Goal: Task Accomplishment & Management: Use online tool/utility

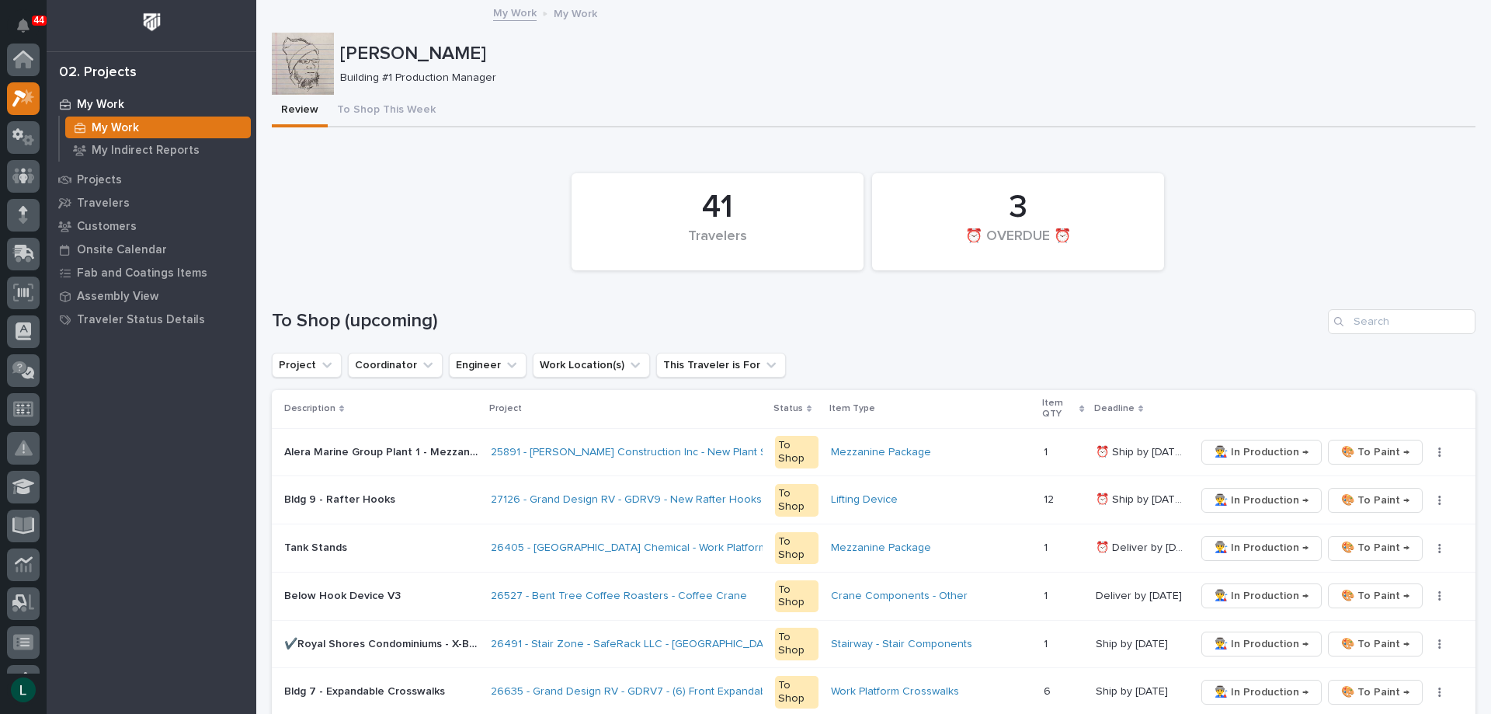
scroll to position [39, 0]
drag, startPoint x: 1365, startPoint y: 497, endPoint x: 1356, endPoint y: 492, distance: 10.8
click at [1356, 492] on span "🎨 To Paint →" at bounding box center [1375, 500] width 68 height 19
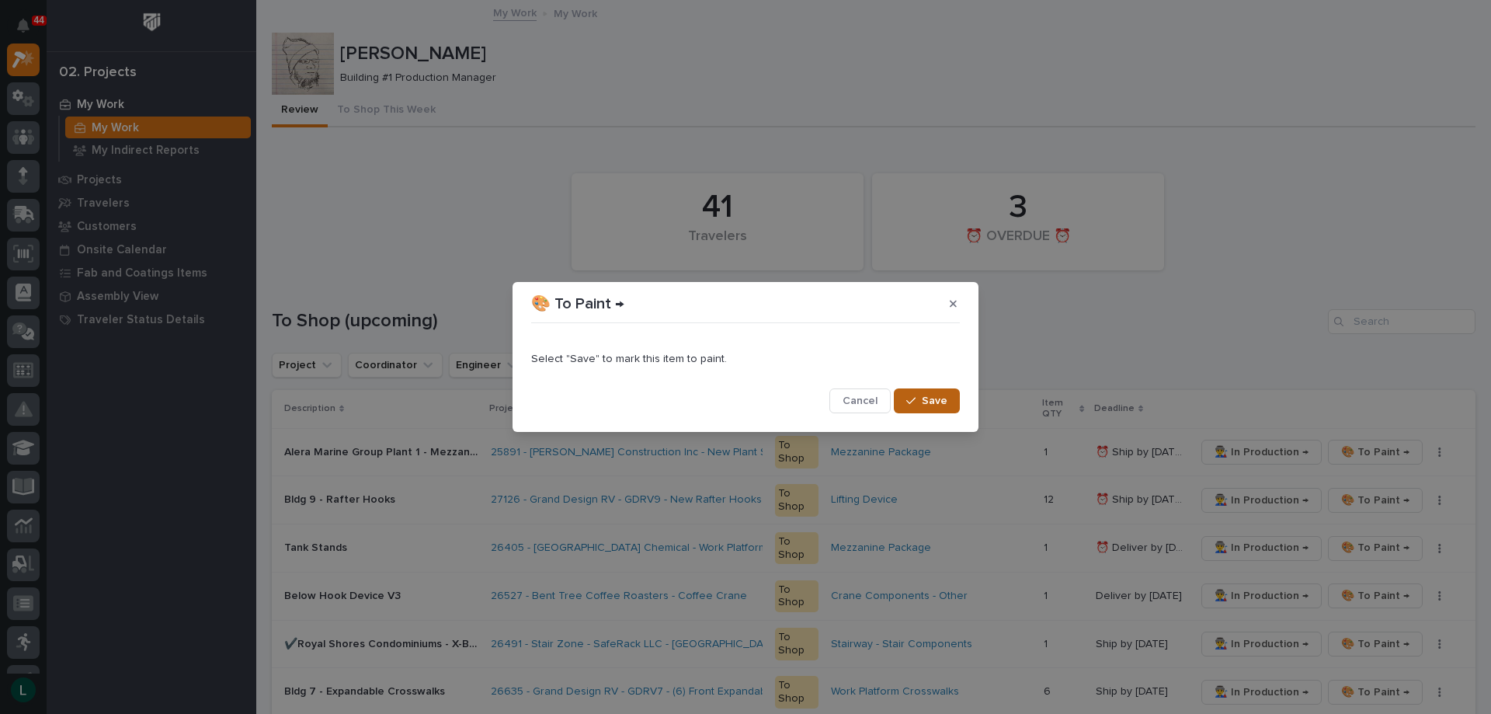
click at [937, 395] on span "Save" at bounding box center [935, 401] width 26 height 14
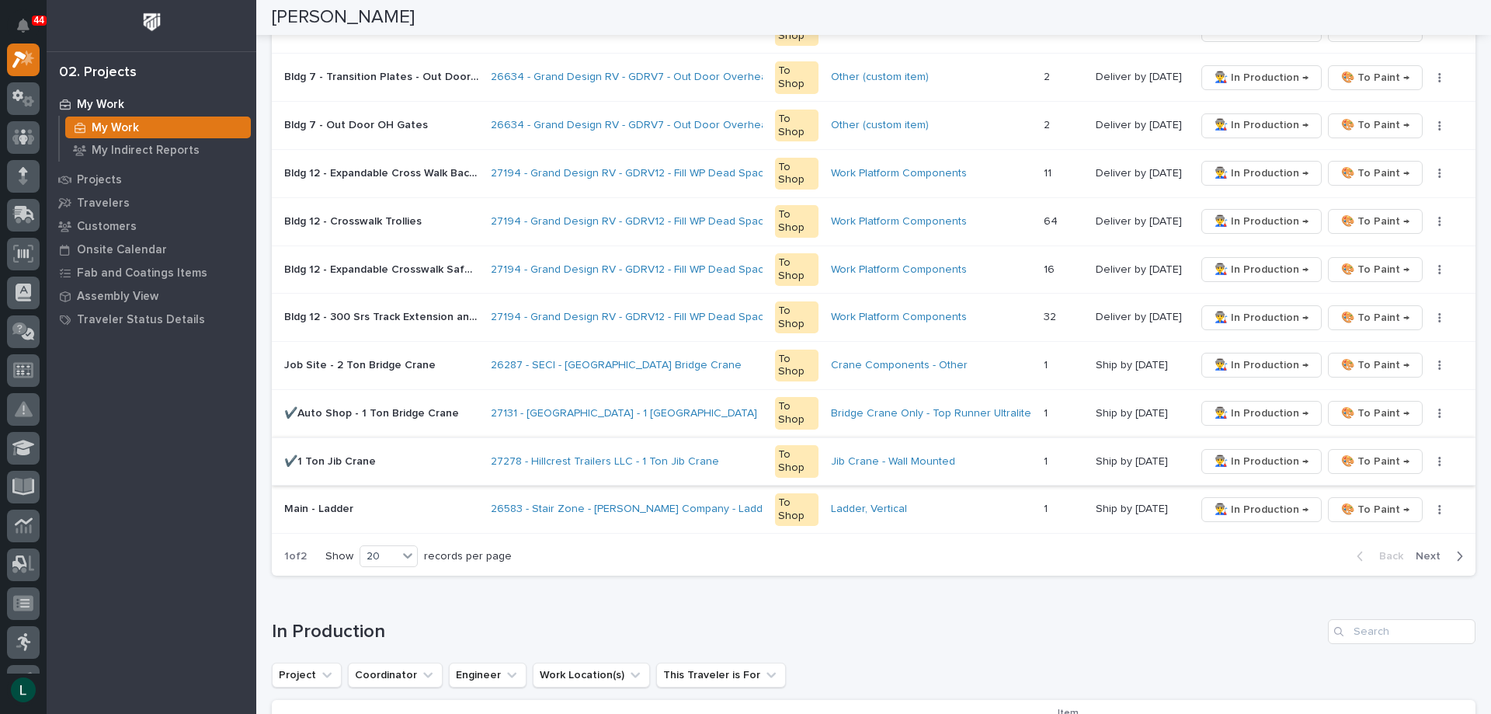
scroll to position [932, 0]
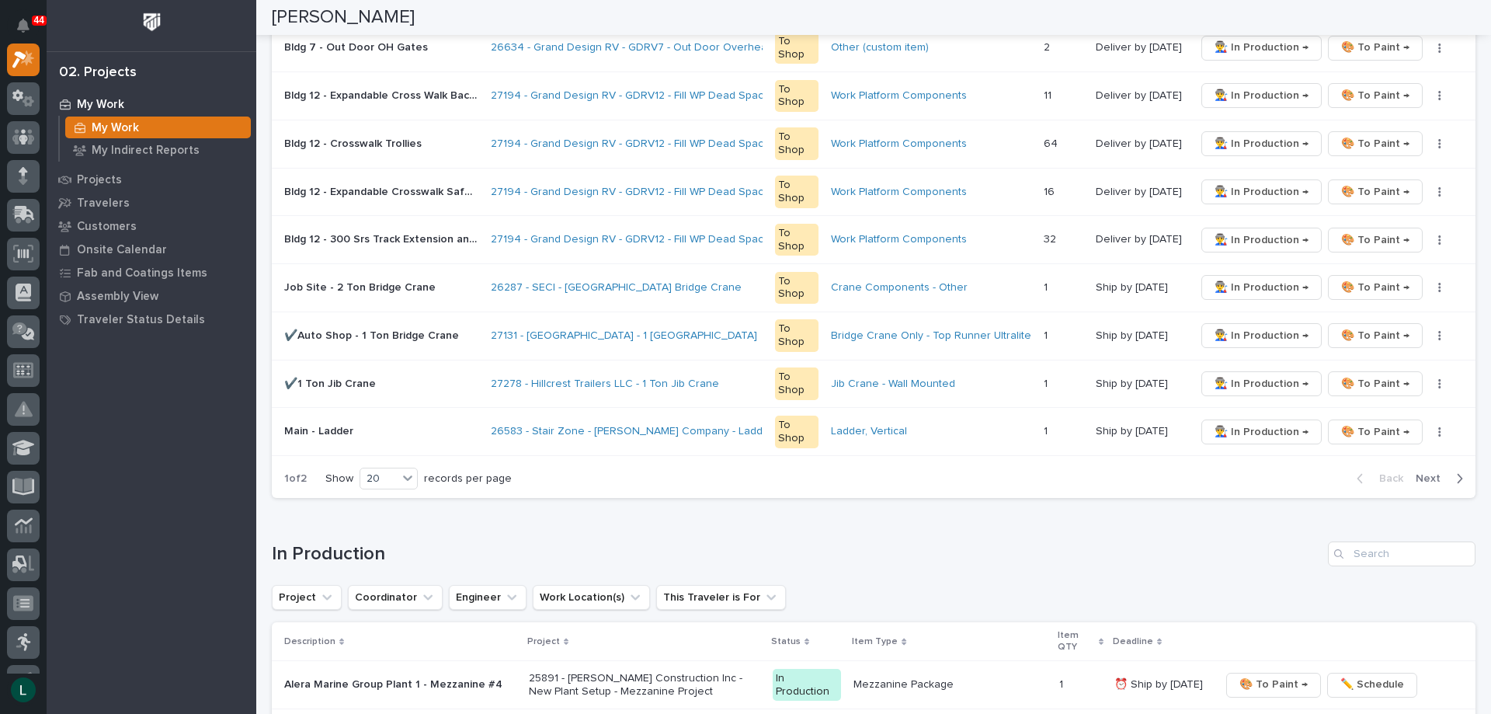
click at [1456, 475] on icon "button" at bounding box center [1459, 478] width 7 height 14
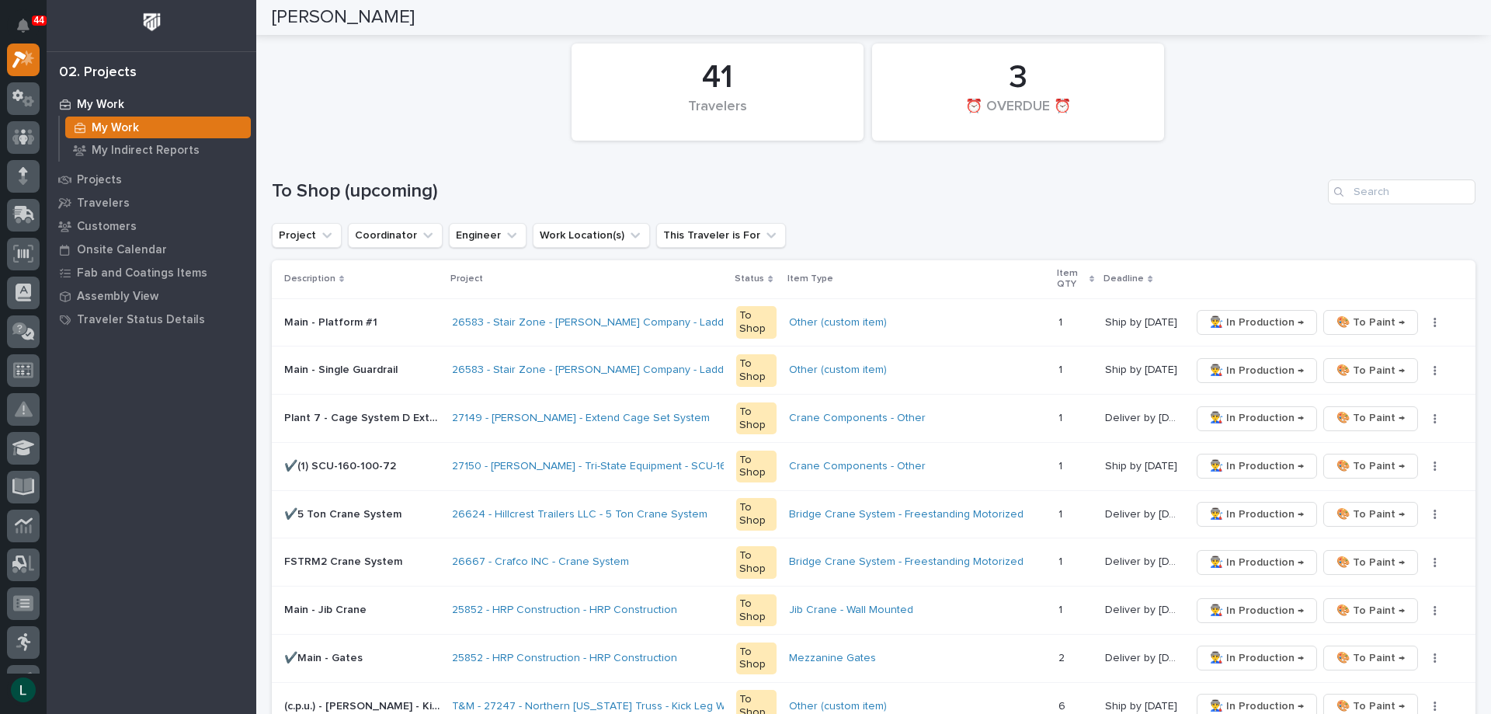
scroll to position [78, 0]
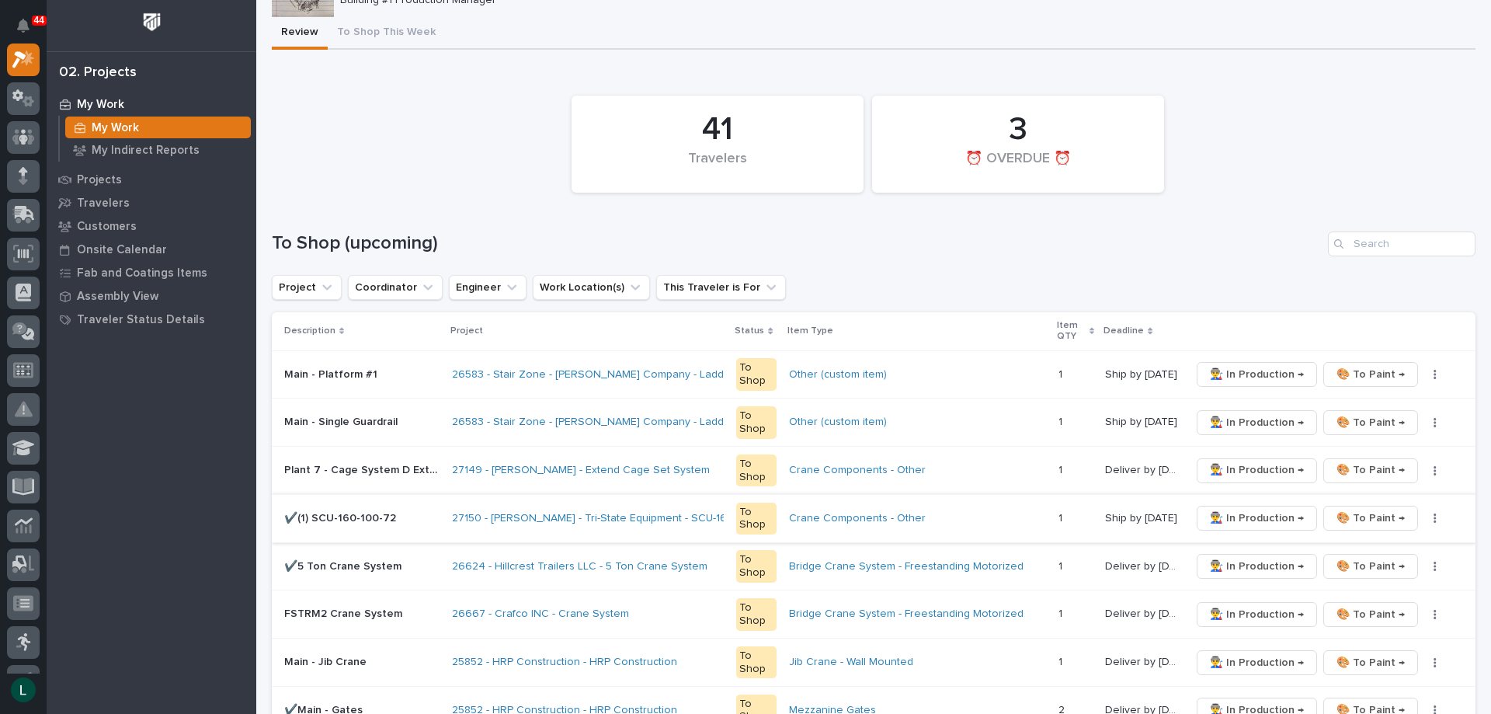
click at [1354, 515] on span "🎨 To Paint →" at bounding box center [1371, 518] width 68 height 19
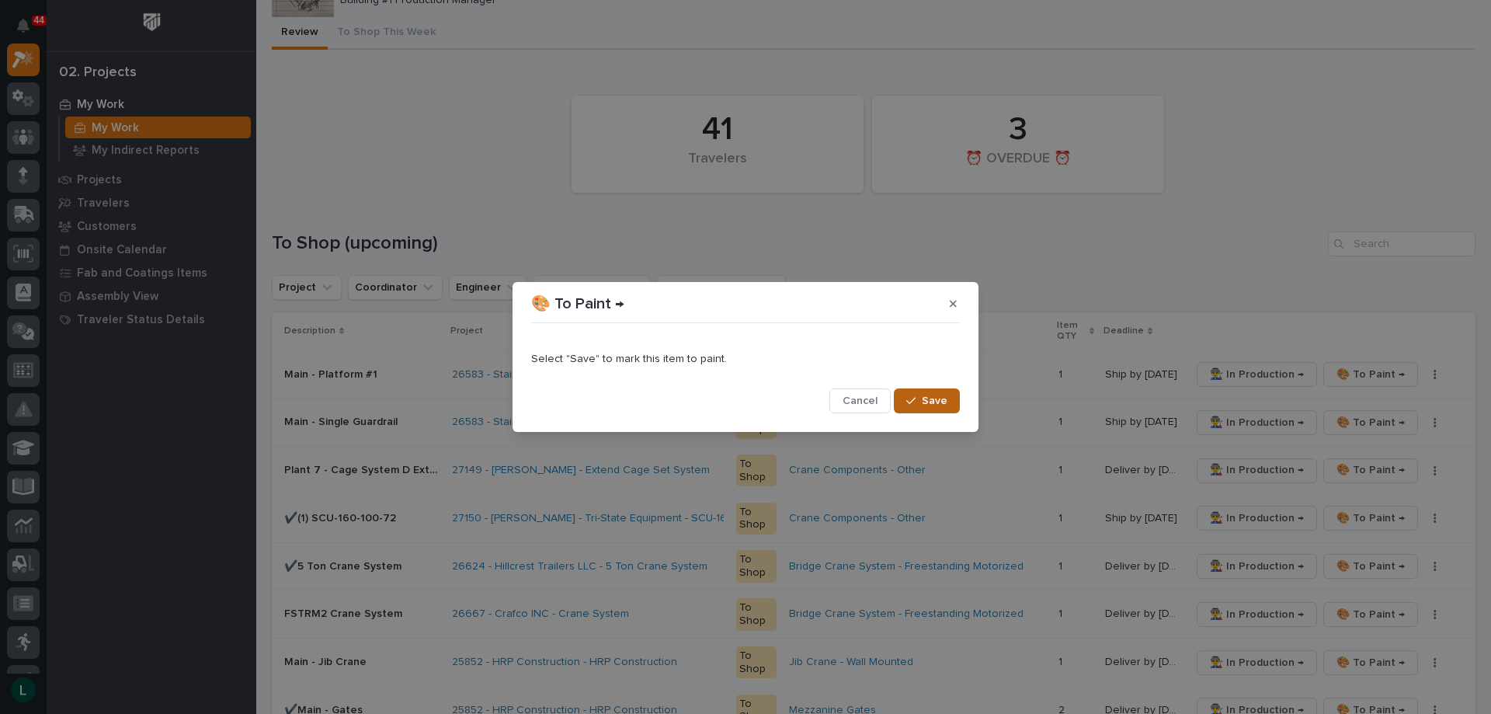
click at [946, 399] on span "Save" at bounding box center [935, 401] width 26 height 14
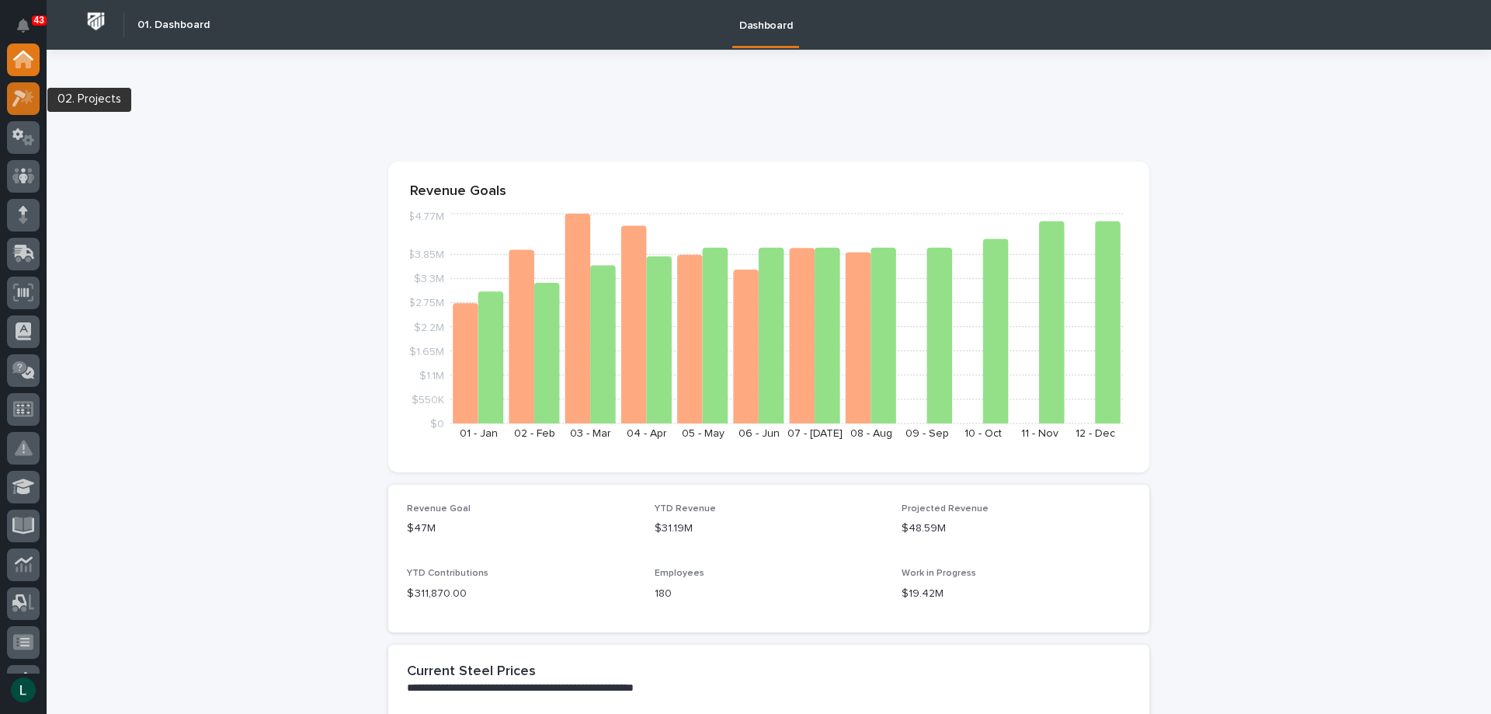
click at [27, 92] on icon at bounding box center [27, 97] width 13 height 16
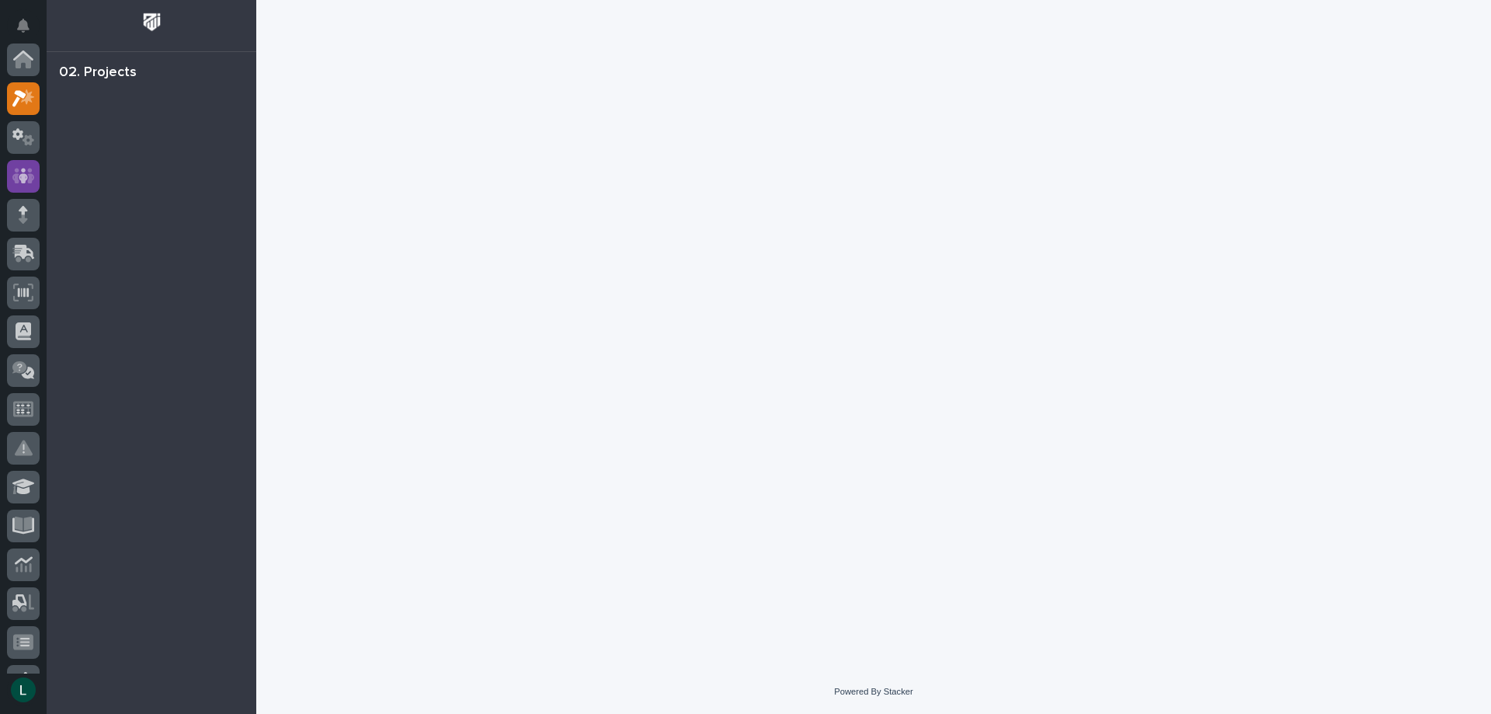
scroll to position [39, 0]
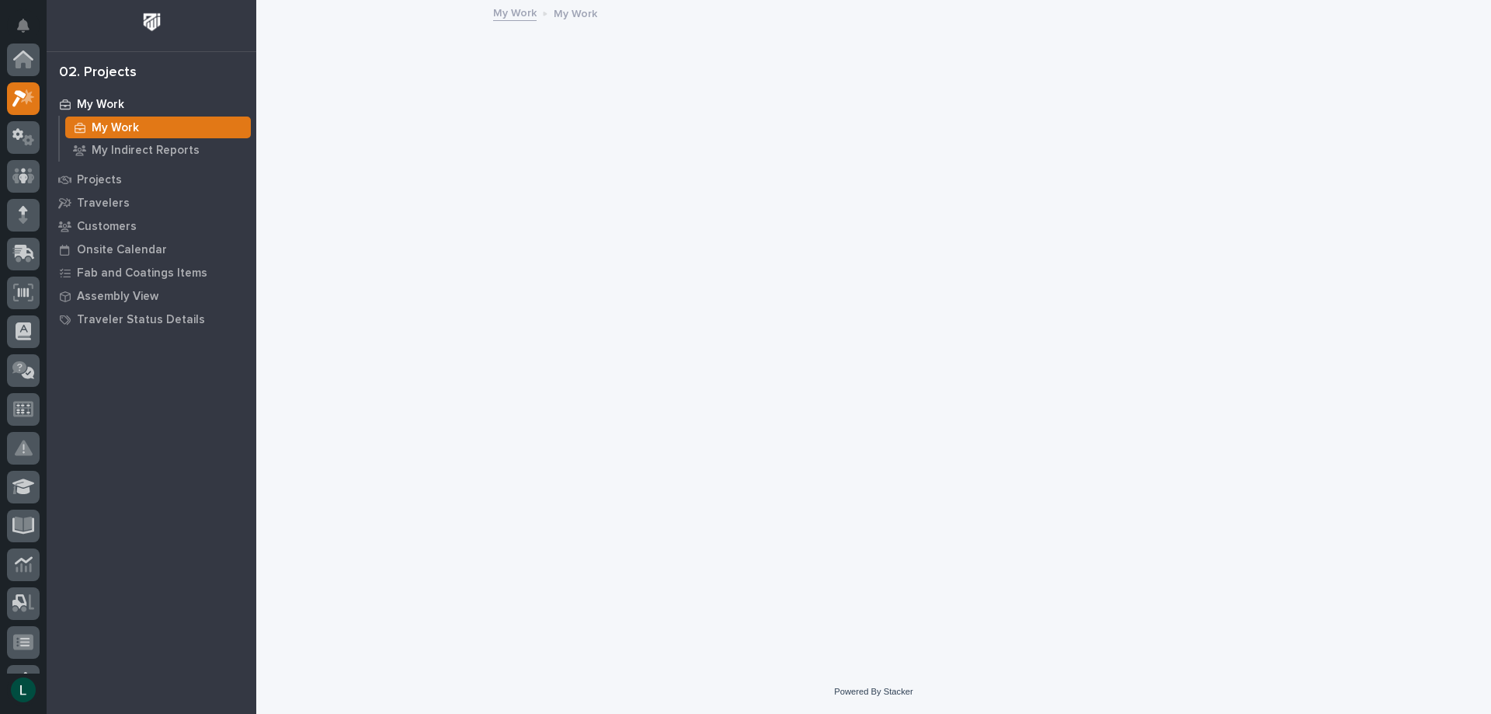
scroll to position [39, 0]
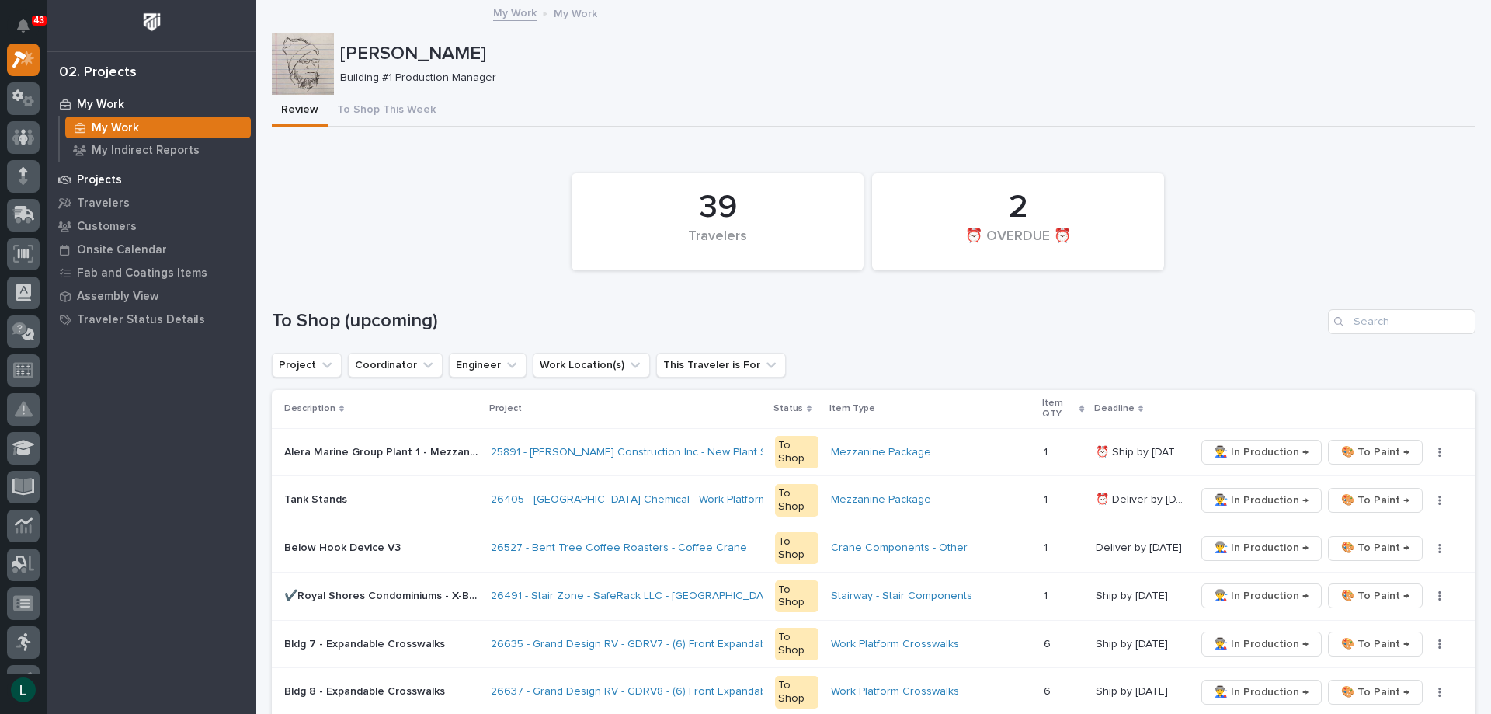
click at [103, 177] on p "Projects" at bounding box center [99, 180] width 45 height 14
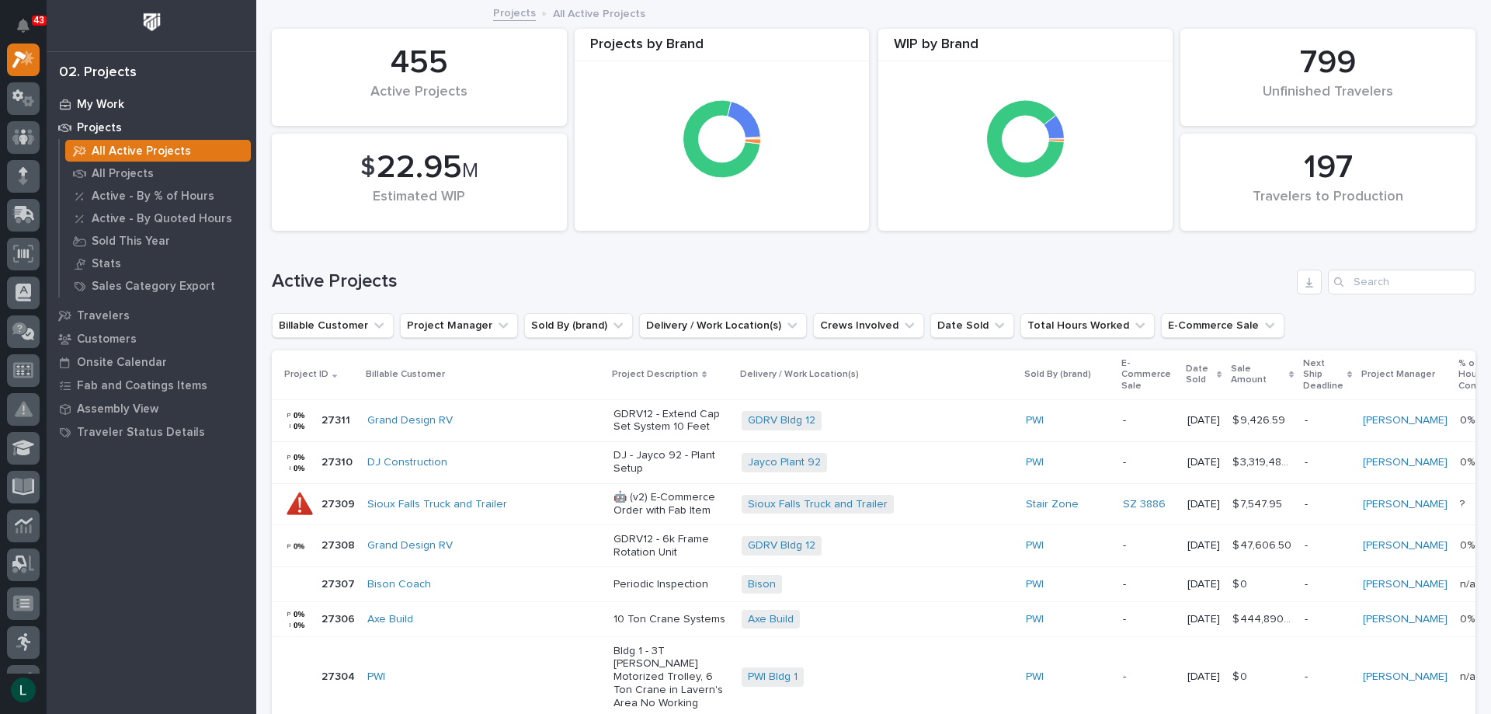
click at [90, 101] on p "My Work" at bounding box center [100, 105] width 47 height 14
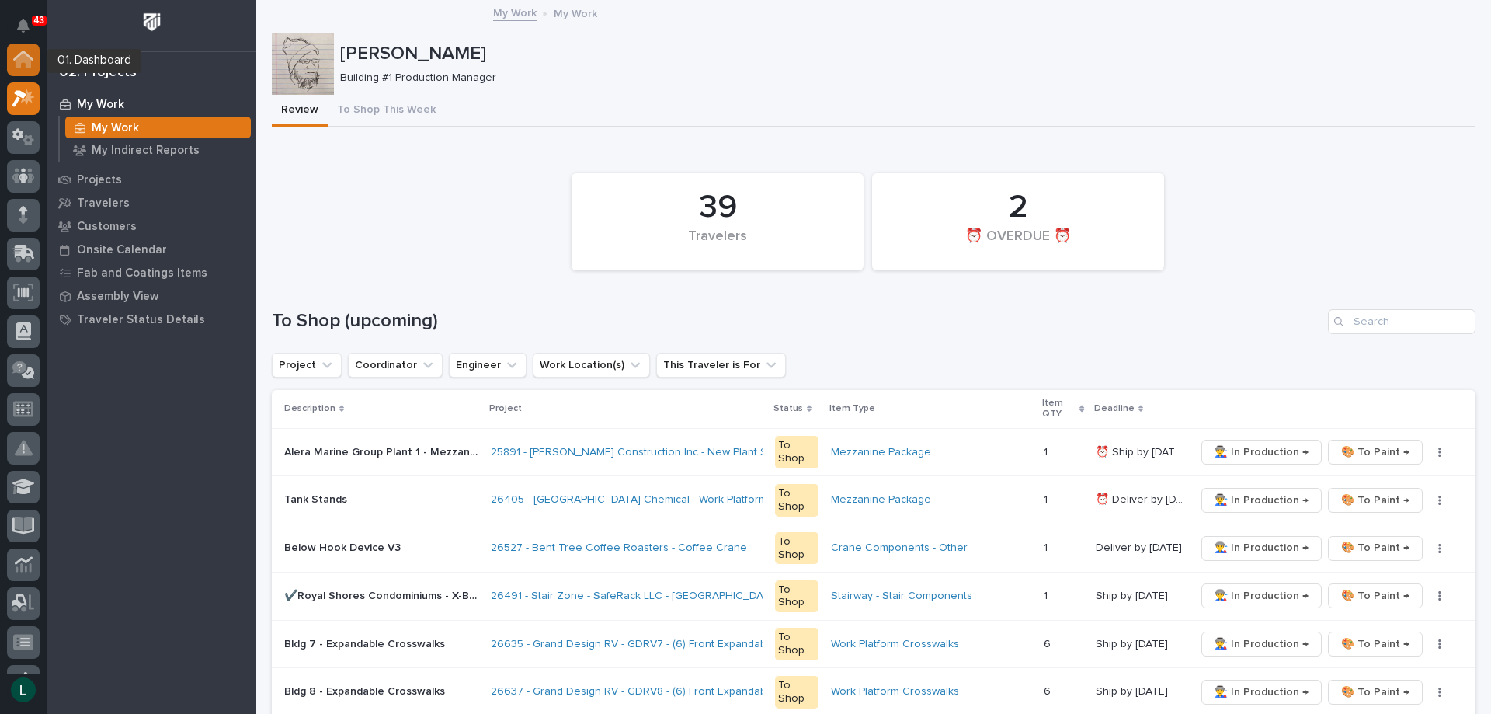
click at [19, 58] on icon at bounding box center [24, 61] width 16 height 16
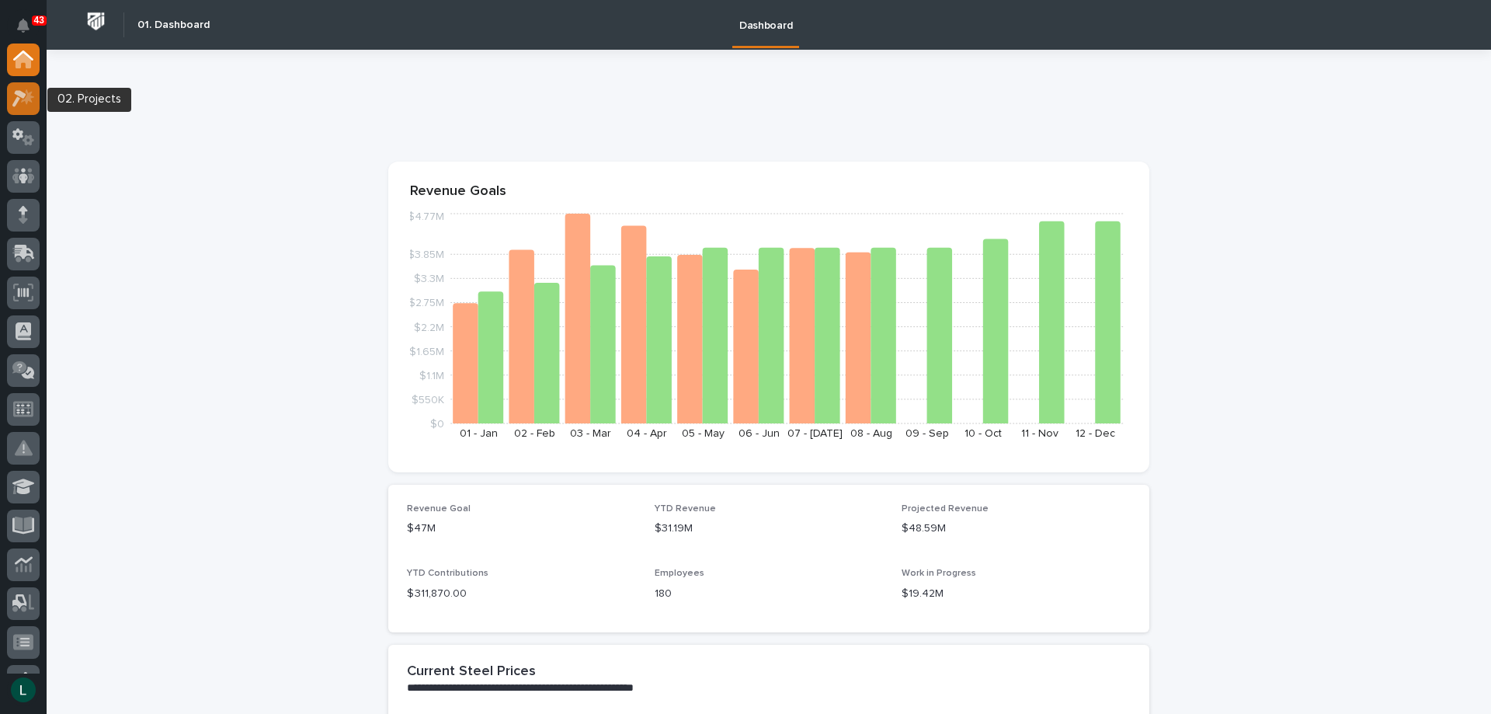
click at [23, 95] on icon at bounding box center [19, 98] width 14 height 17
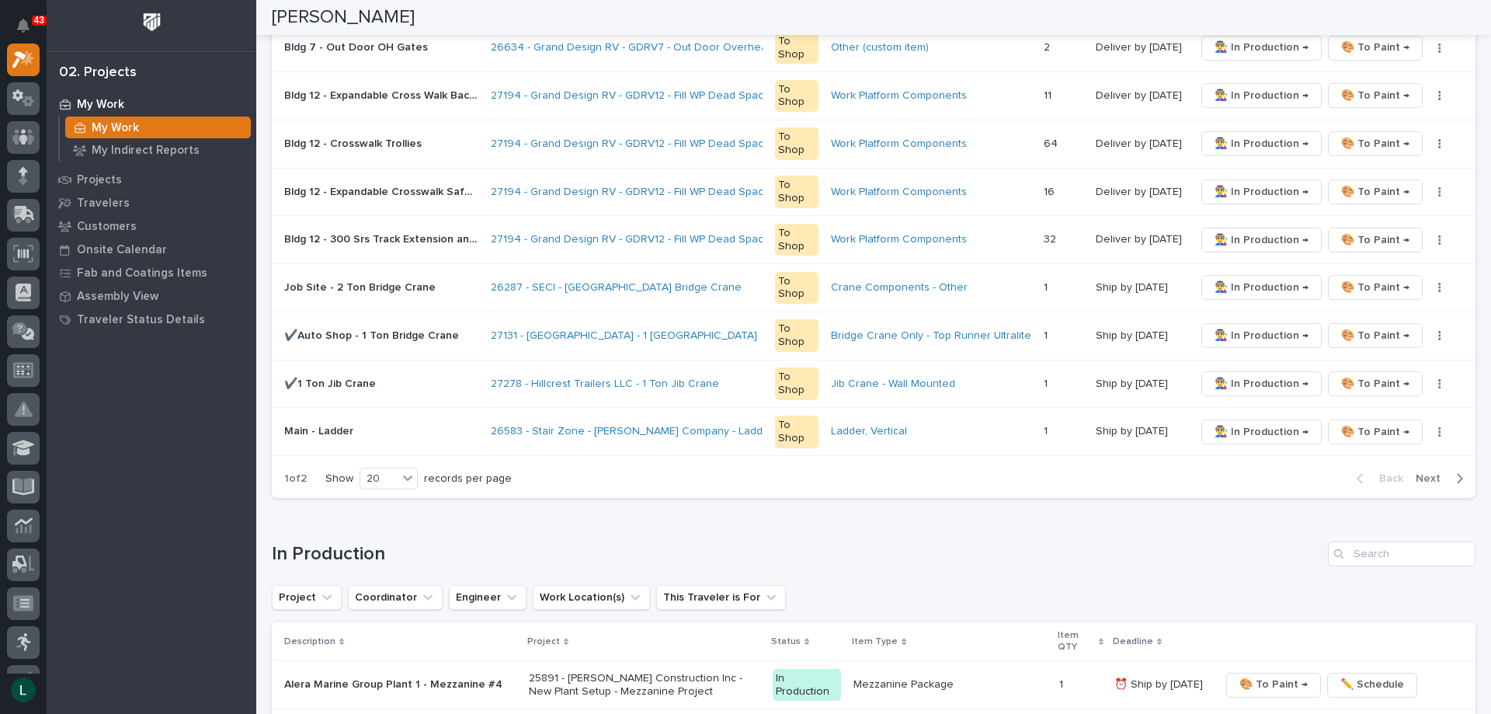
scroll to position [1087, 0]
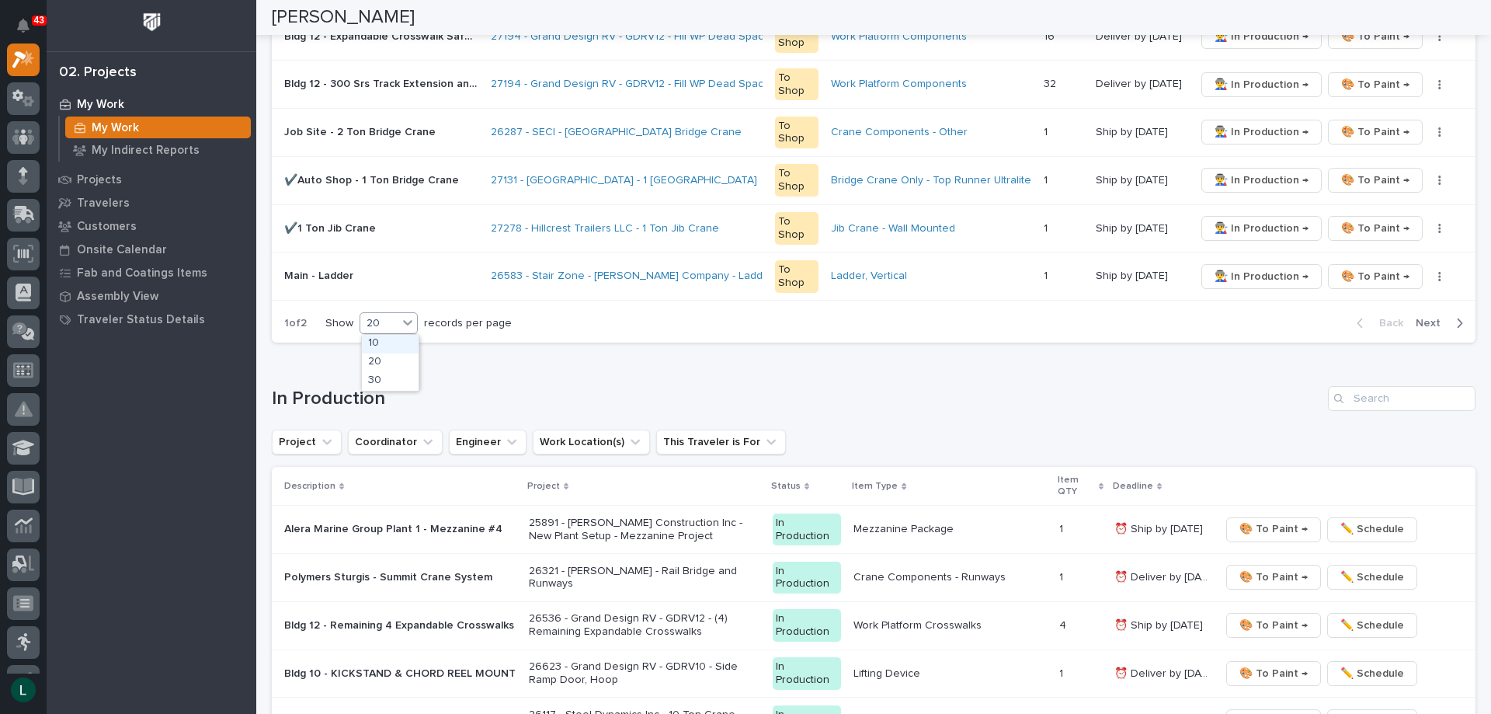
drag, startPoint x: 400, startPoint y: 319, endPoint x: 404, endPoint y: 333, distance: 14.5
click at [401, 319] on div at bounding box center [407, 322] width 19 height 19
click at [397, 378] on div "30" at bounding box center [390, 381] width 57 height 19
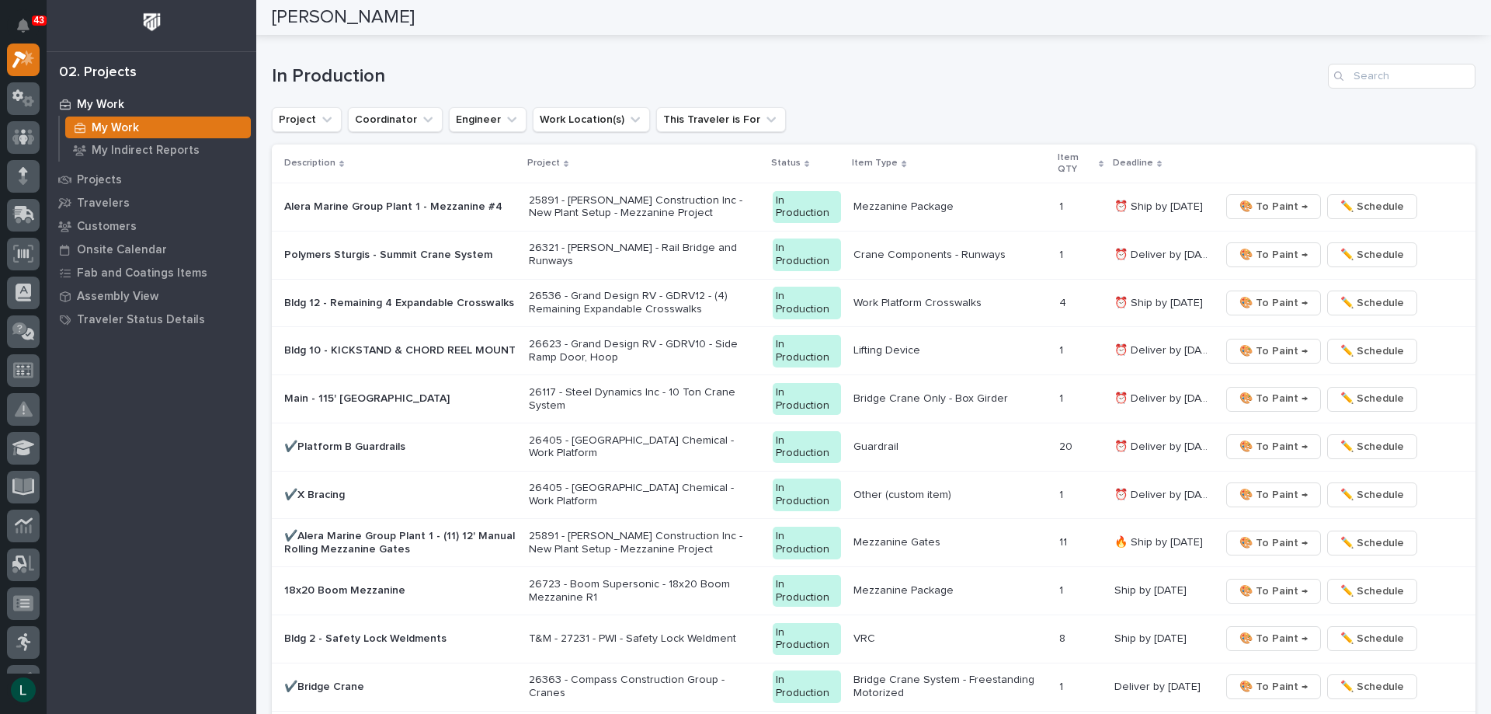
scroll to position [1949, 0]
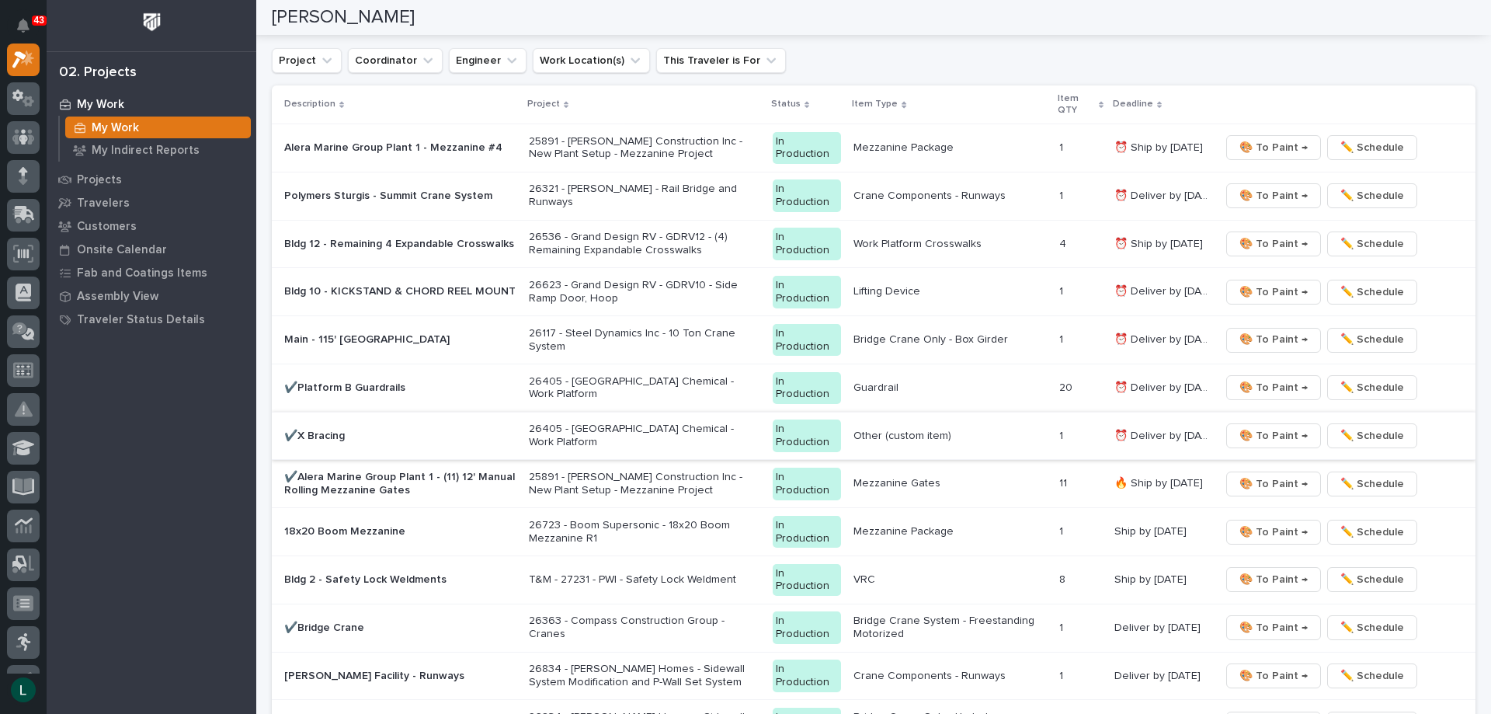
click at [1265, 434] on span "🎨 To Paint →" at bounding box center [1274, 435] width 68 height 19
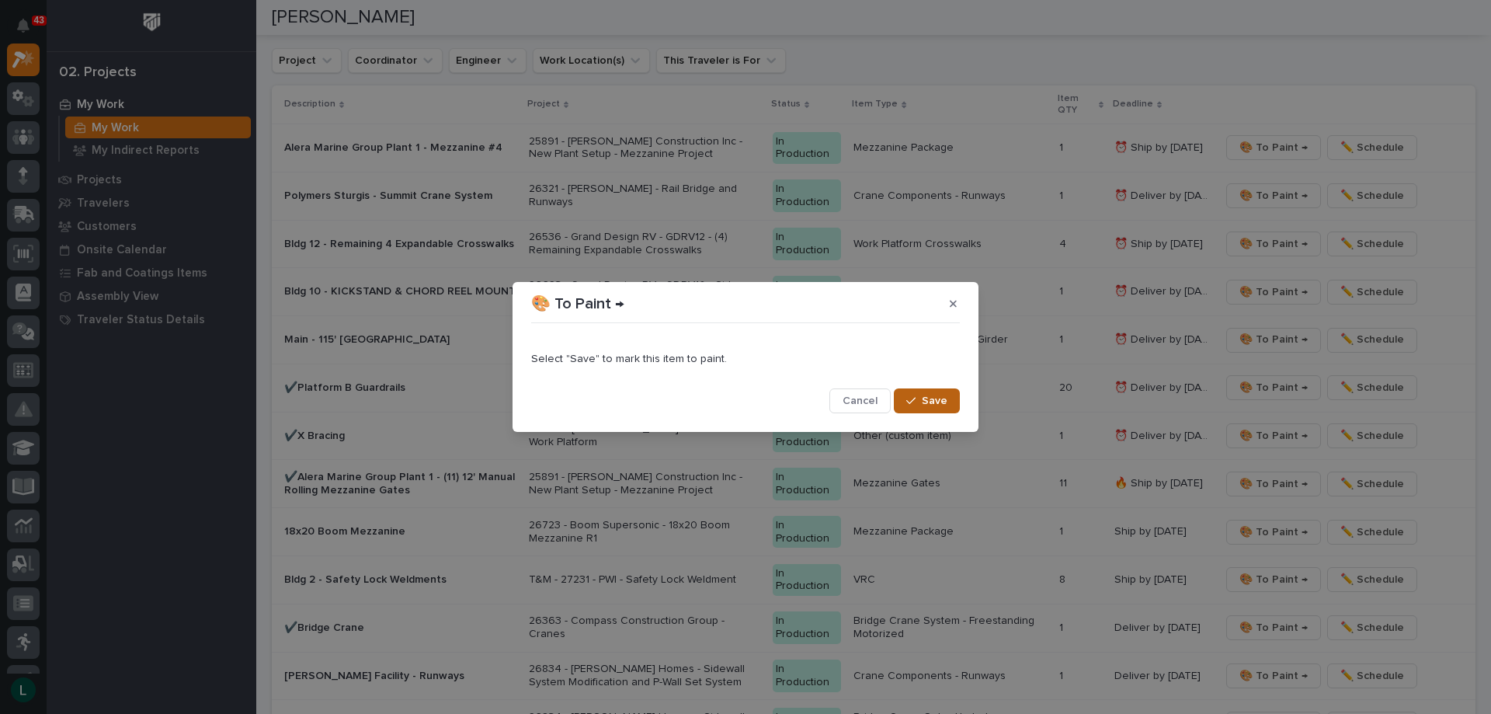
click at [931, 395] on span "Save" at bounding box center [935, 401] width 26 height 14
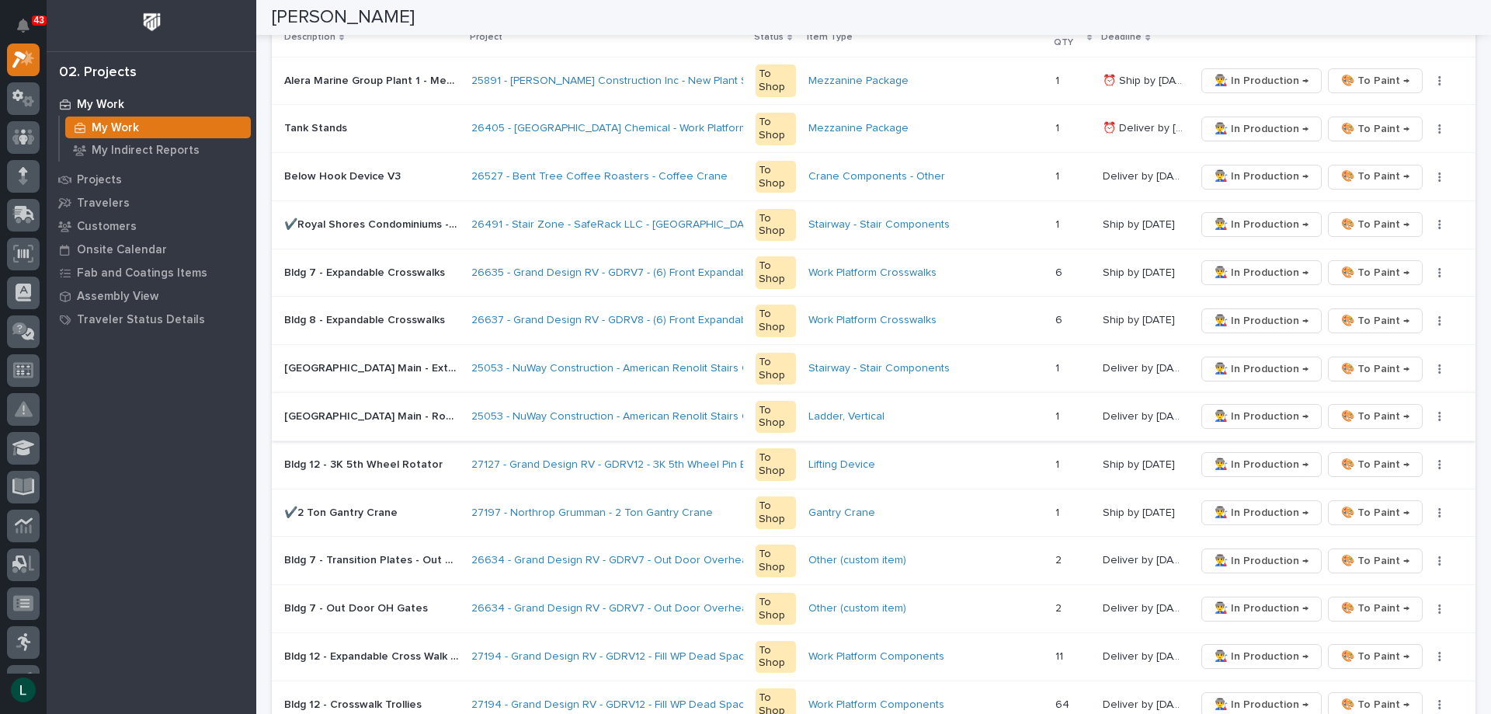
scroll to position [0, 0]
